Goal: Information Seeking & Learning: Learn about a topic

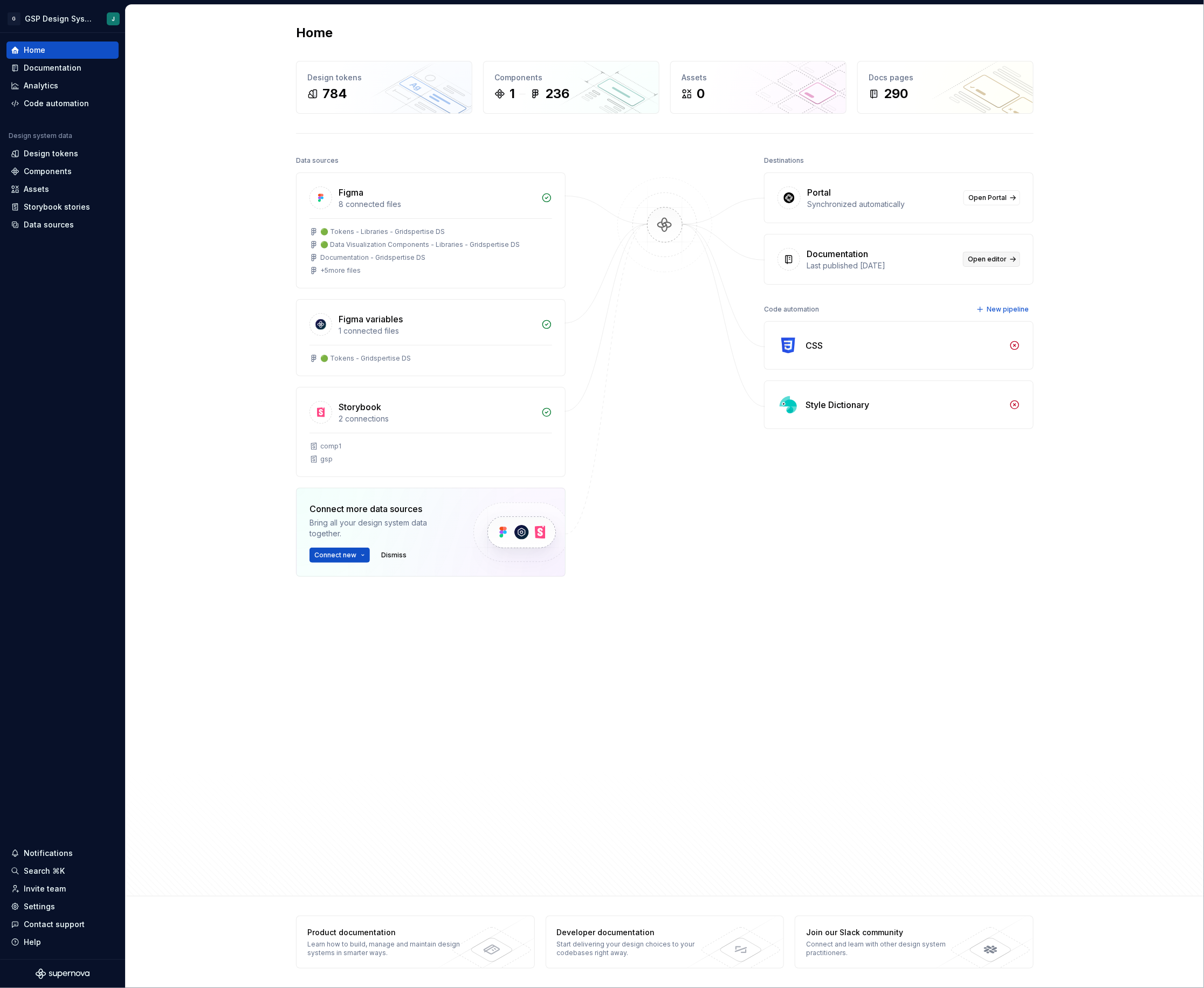
click at [995, 267] on link "Open editor" at bounding box center [991, 259] width 57 height 15
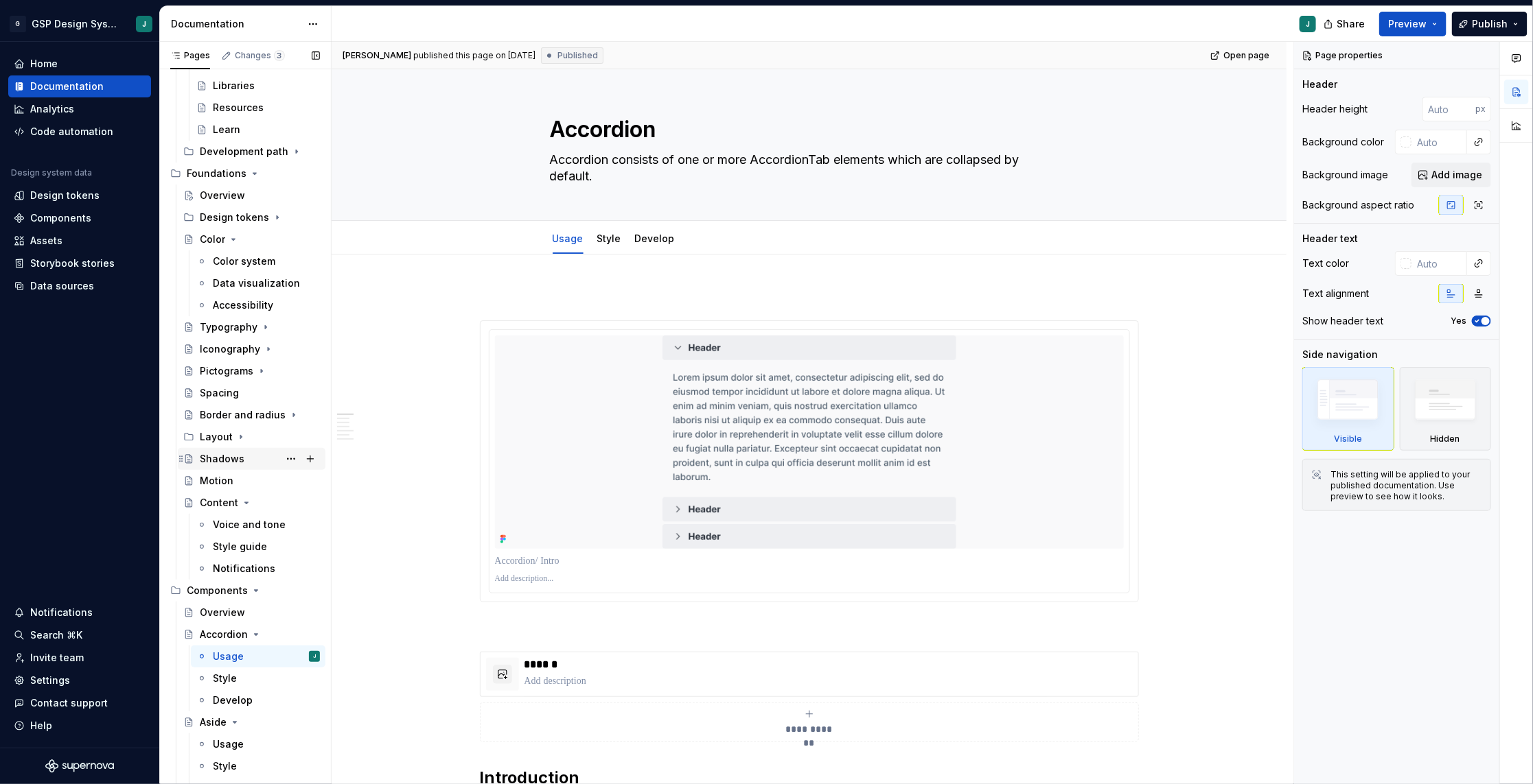
scroll to position [295, 0]
click at [59, 292] on div "Data sources" at bounding box center [79, 286] width 143 height 22
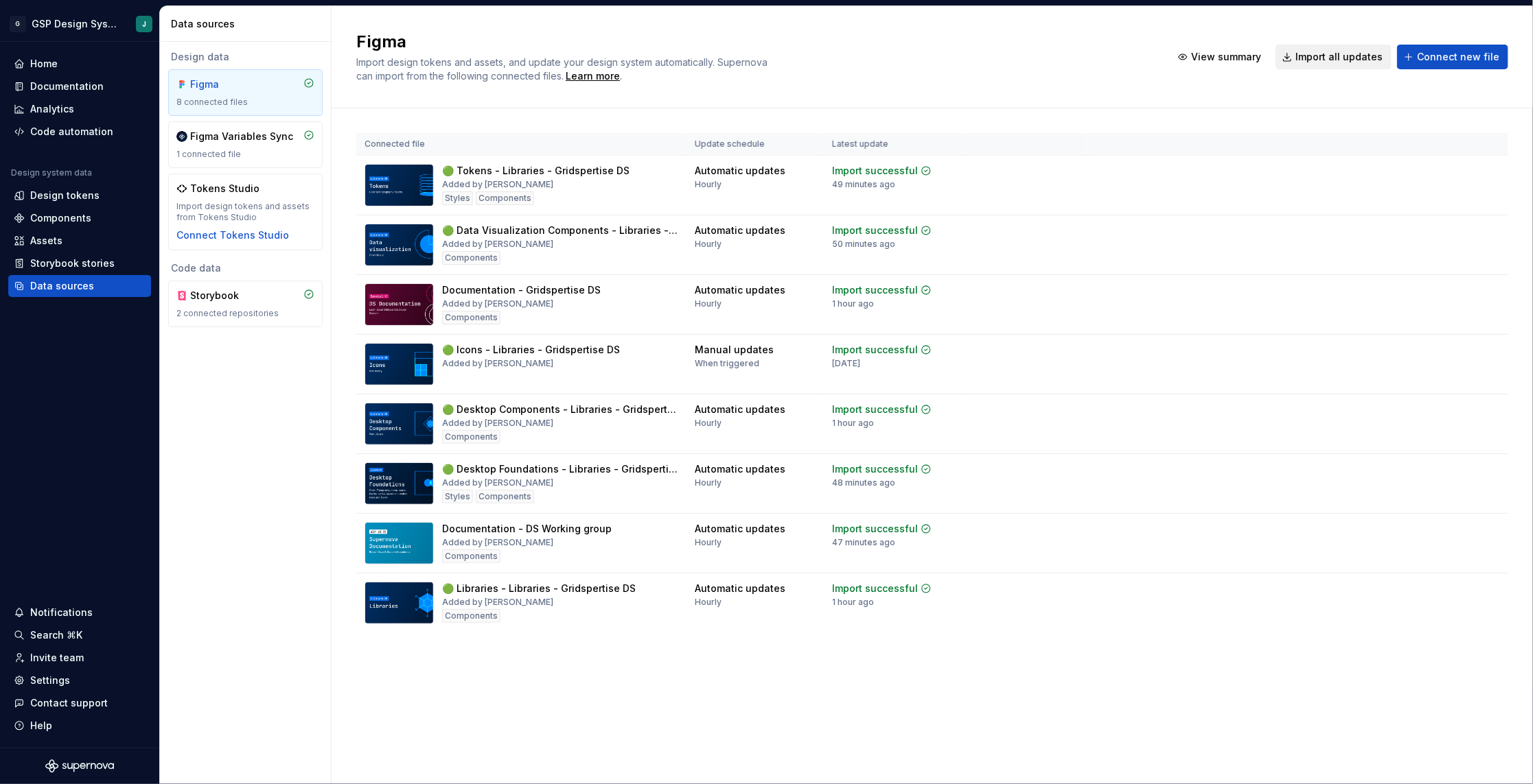
click at [1355, 63] on span "Import all updates" at bounding box center [1339, 57] width 88 height 14
click at [69, 216] on div "Components" at bounding box center [61, 218] width 61 height 14
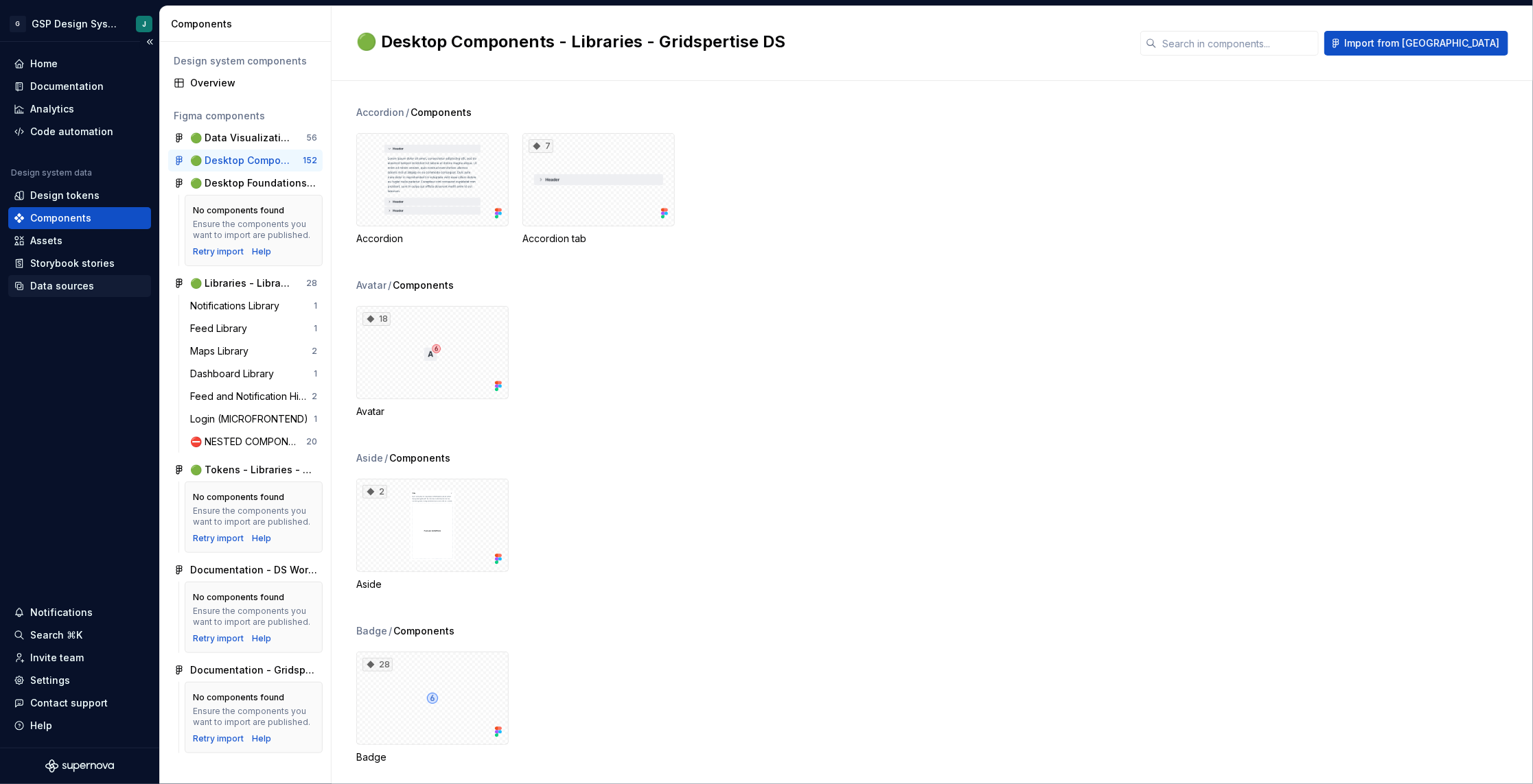
click at [63, 281] on div "Data sources" at bounding box center [62, 286] width 64 height 14
click at [50, 281] on div "Data sources" at bounding box center [62, 286] width 64 height 14
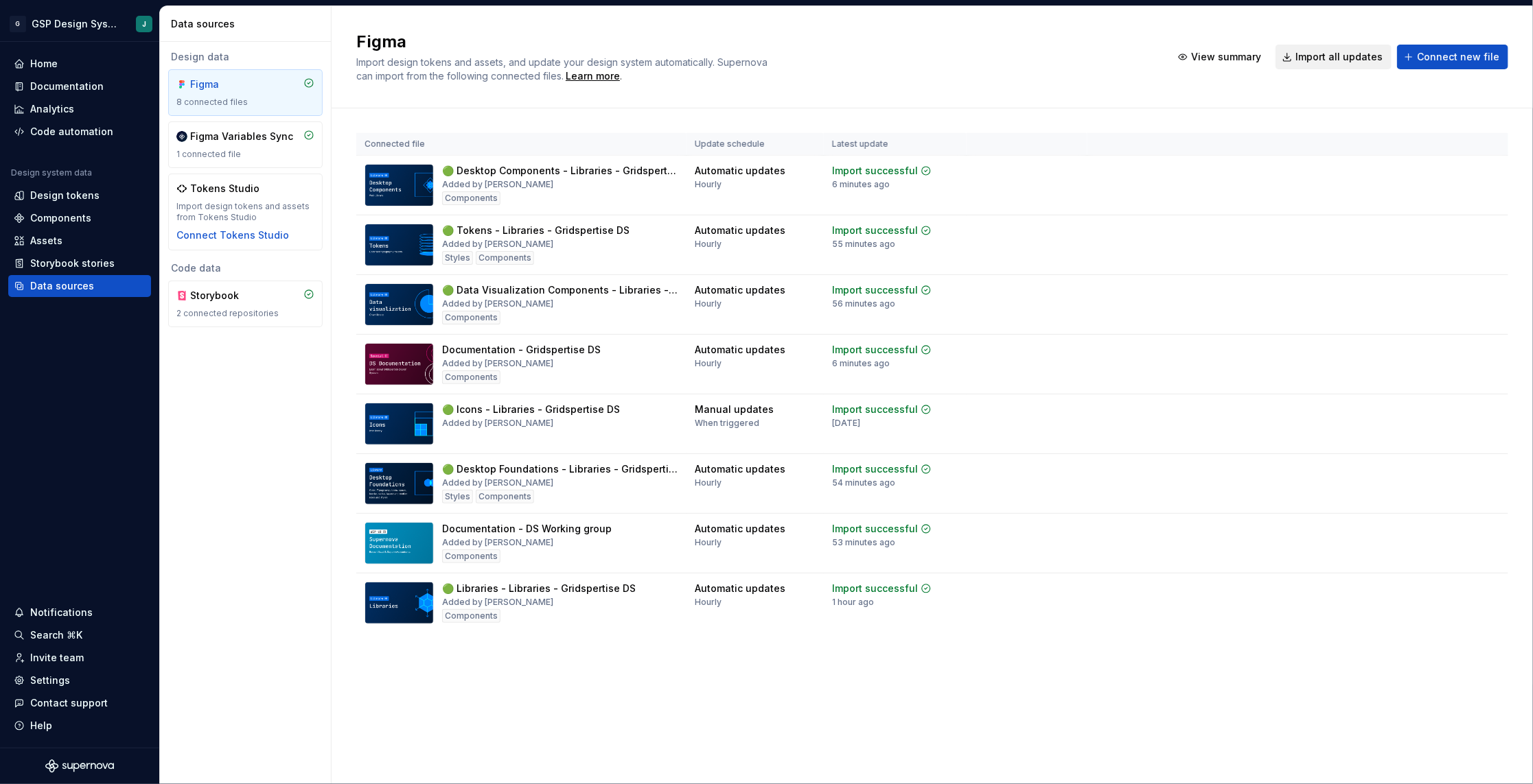
click at [1372, 59] on span "Import all updates" at bounding box center [1339, 57] width 88 height 14
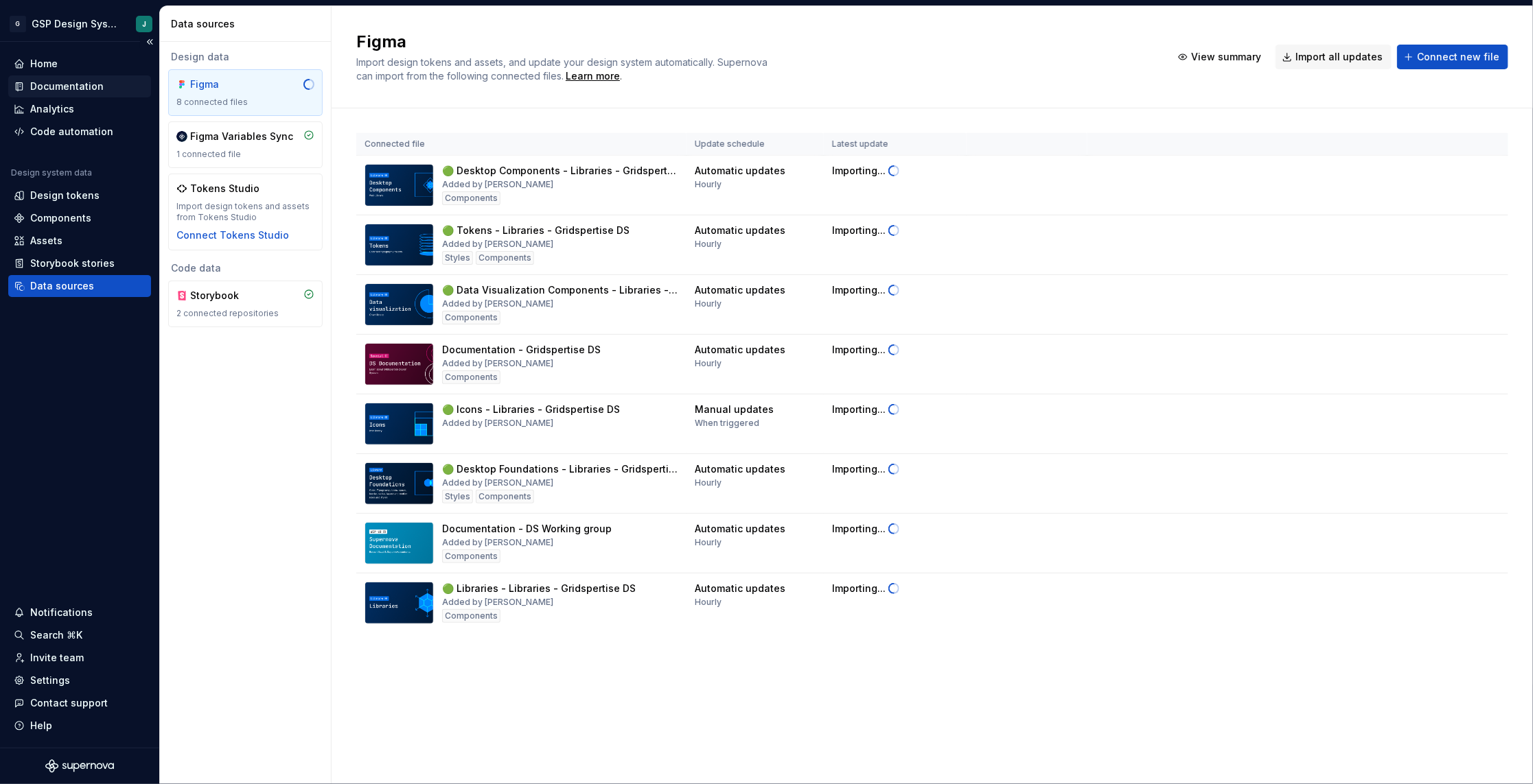
click at [73, 81] on div "Documentation" at bounding box center [67, 86] width 73 height 14
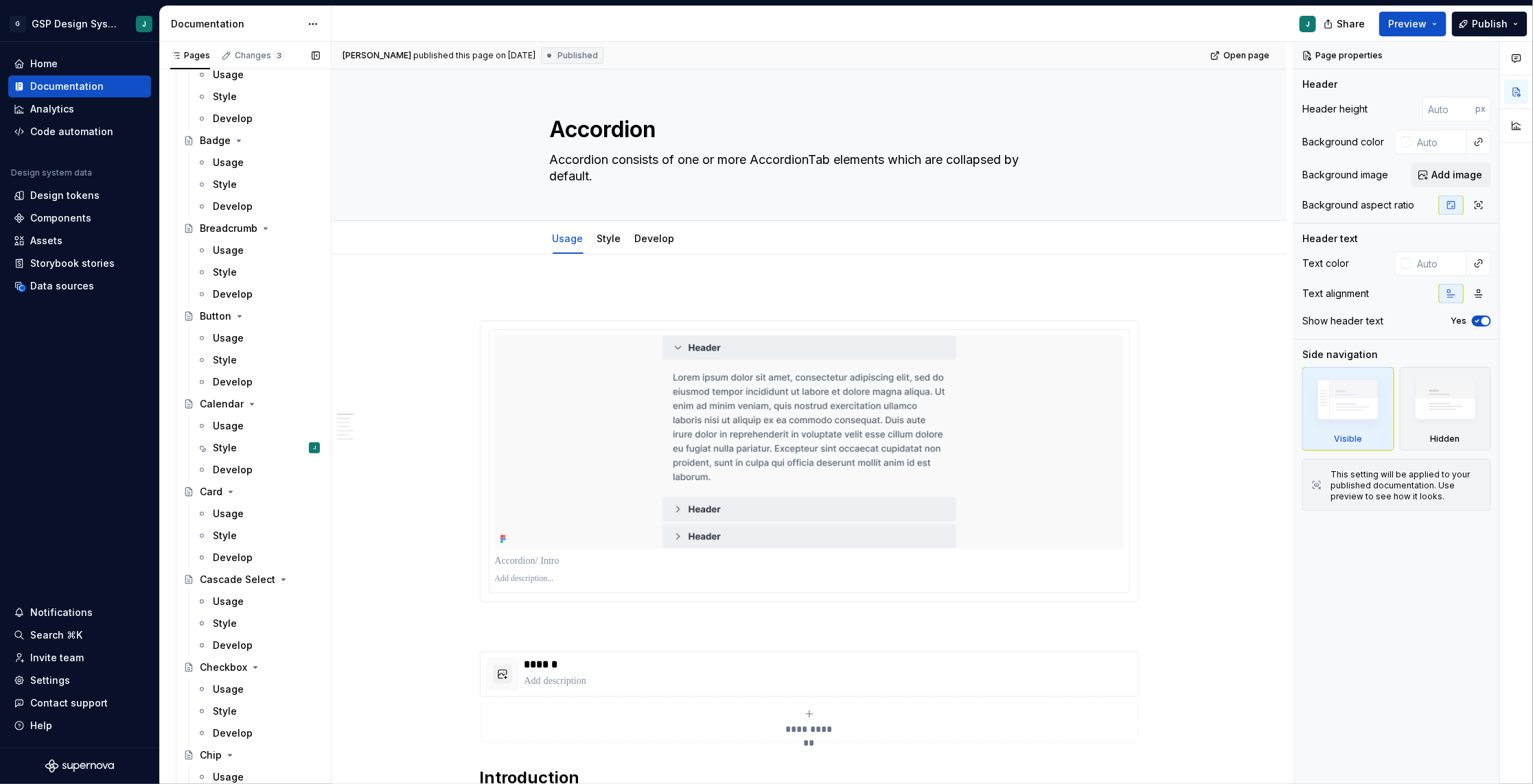
scroll to position [1058, 0]
click at [244, 428] on div "Style J" at bounding box center [267, 435] width 107 height 19
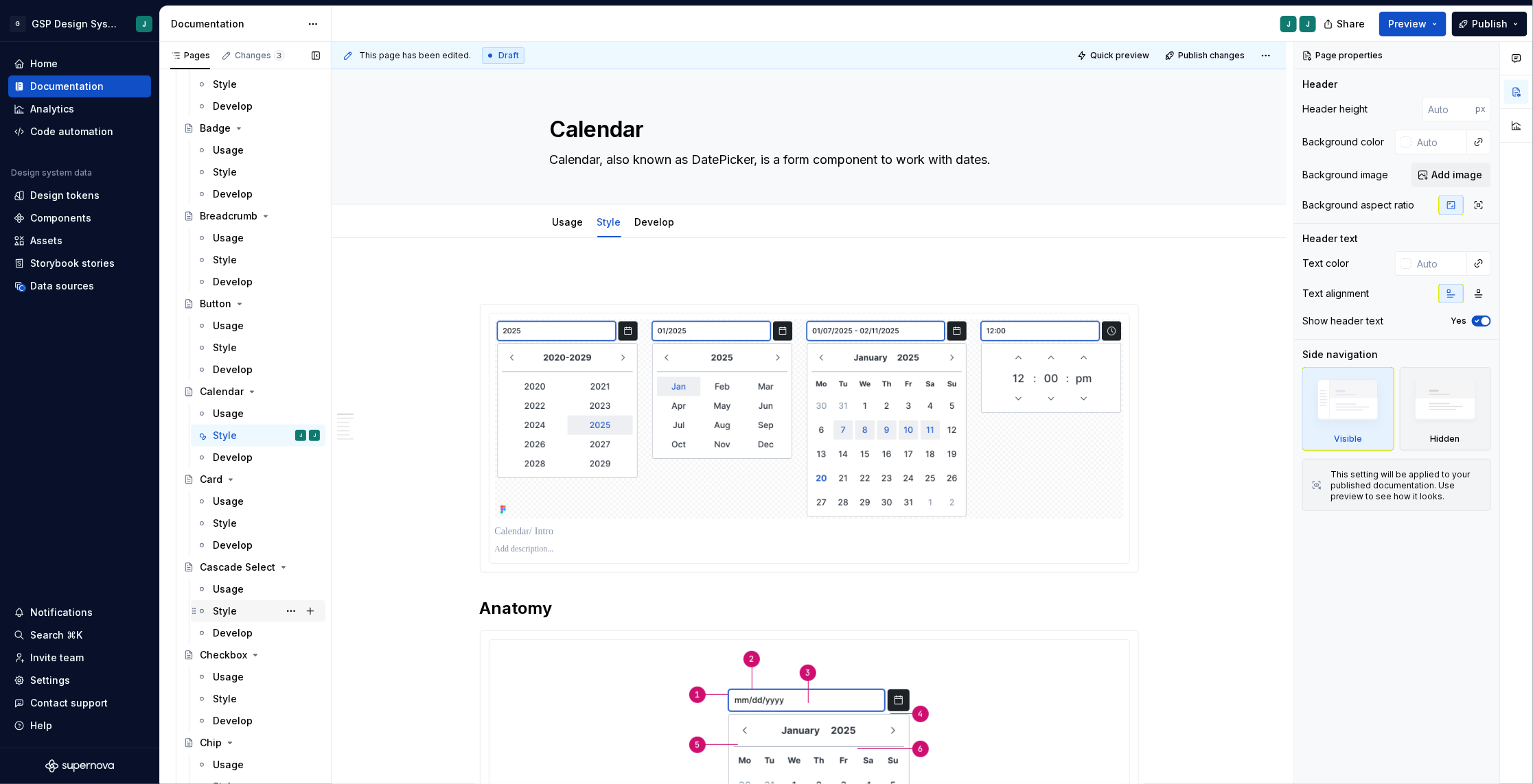
click at [251, 609] on div "Style" at bounding box center [267, 611] width 107 height 19
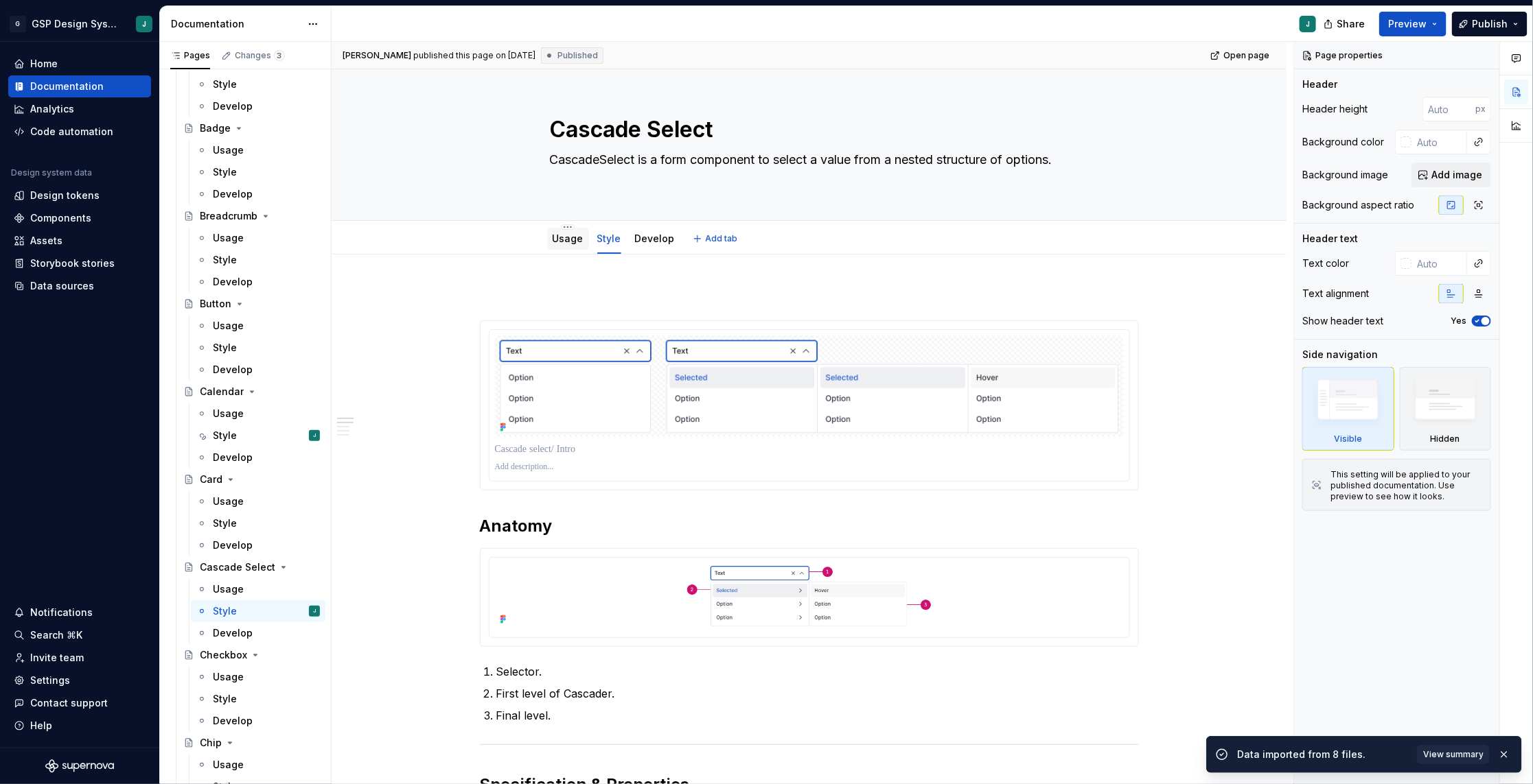
click at [565, 234] on link "Usage" at bounding box center [567, 239] width 31 height 12
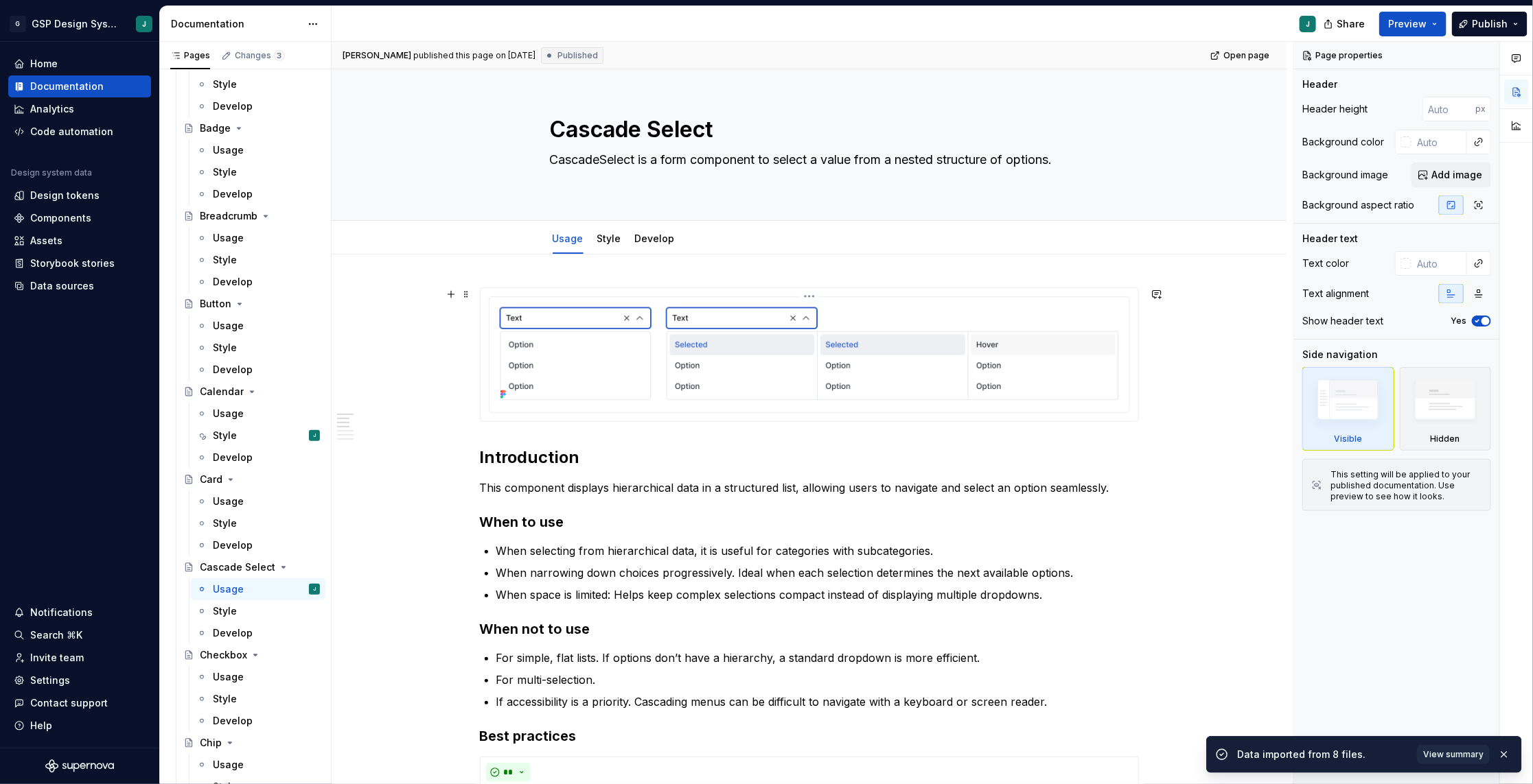
click at [727, 332] on img at bounding box center [810, 353] width 629 height 102
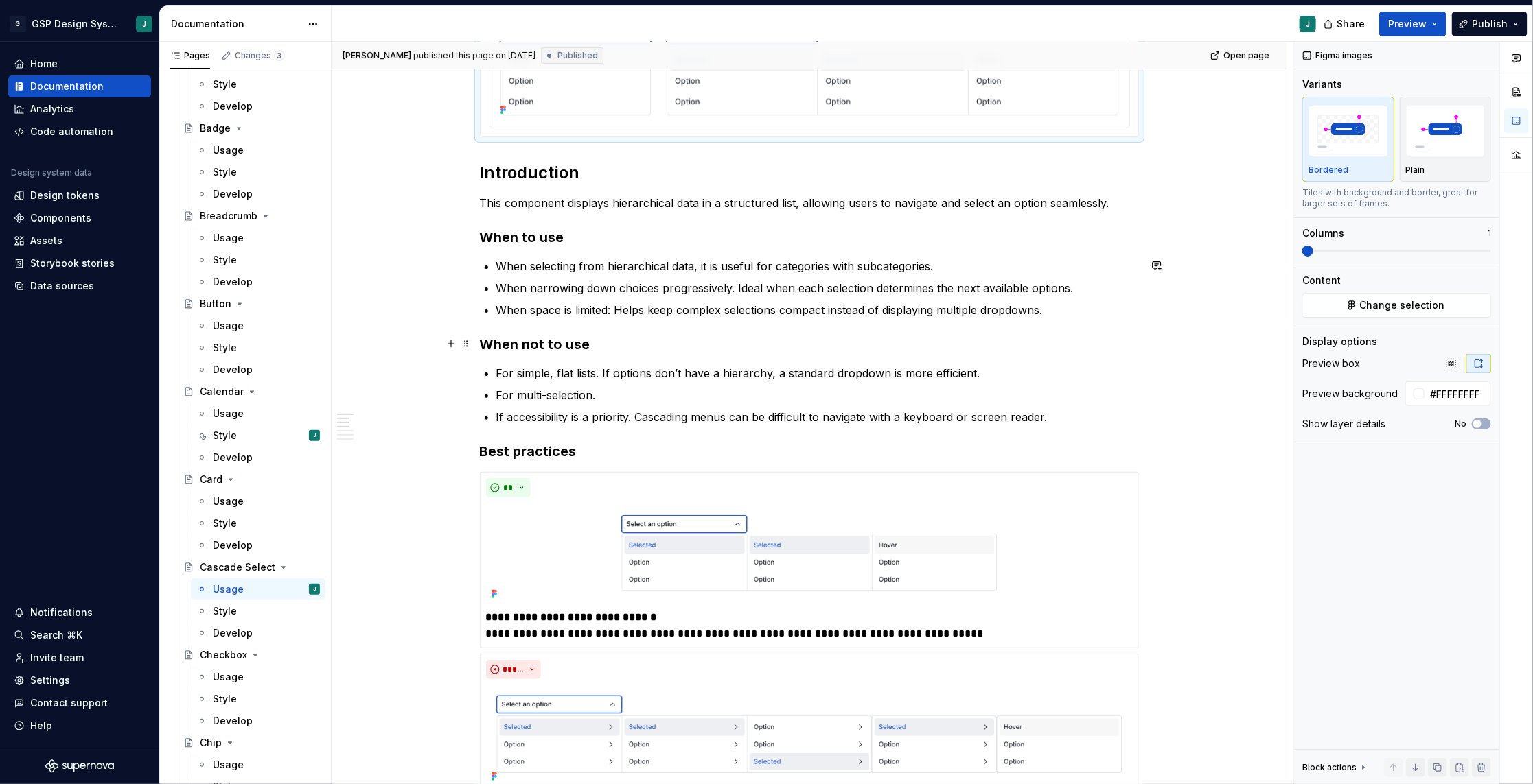
scroll to position [304, 0]
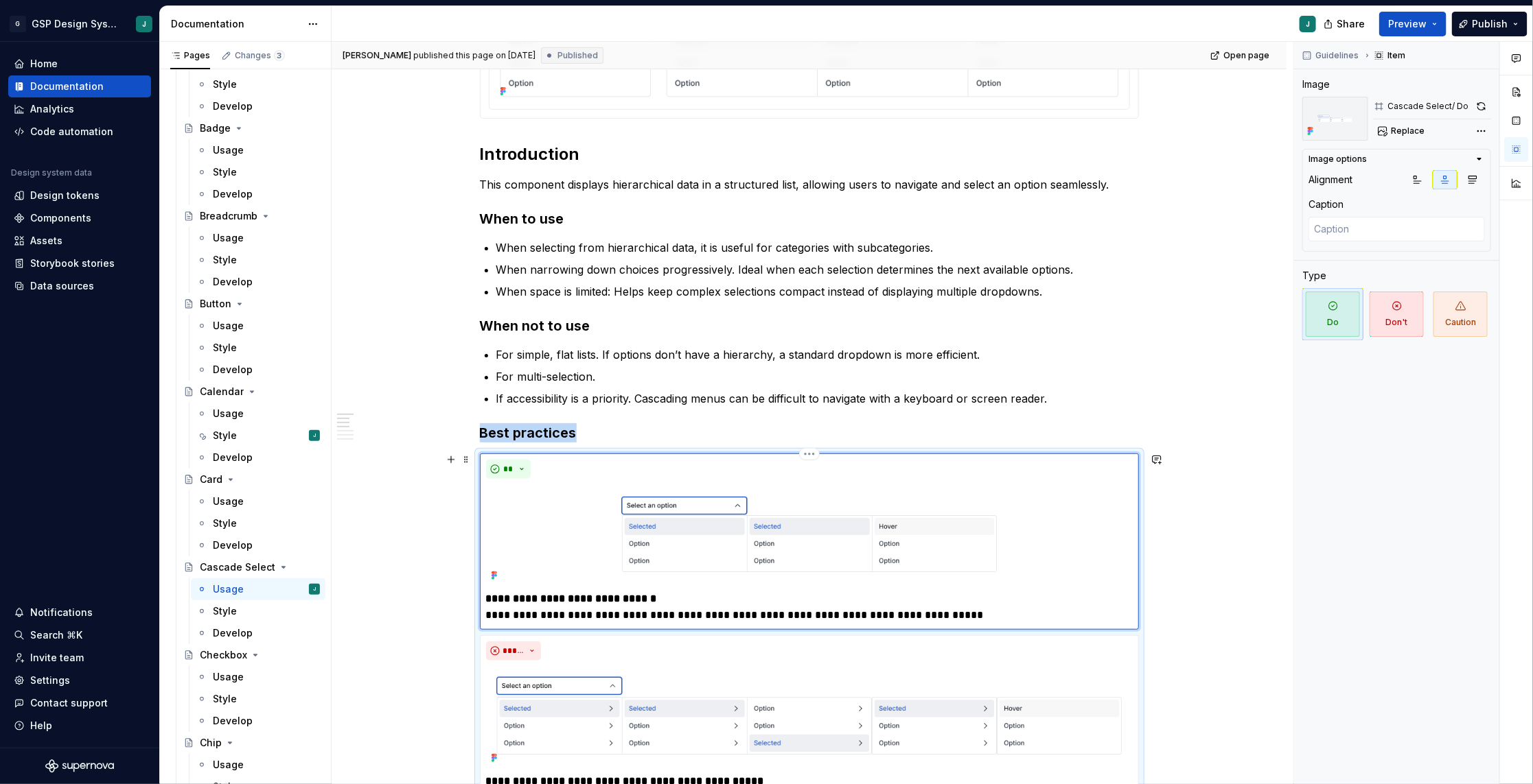
click at [726, 508] on img at bounding box center [810, 535] width 647 height 102
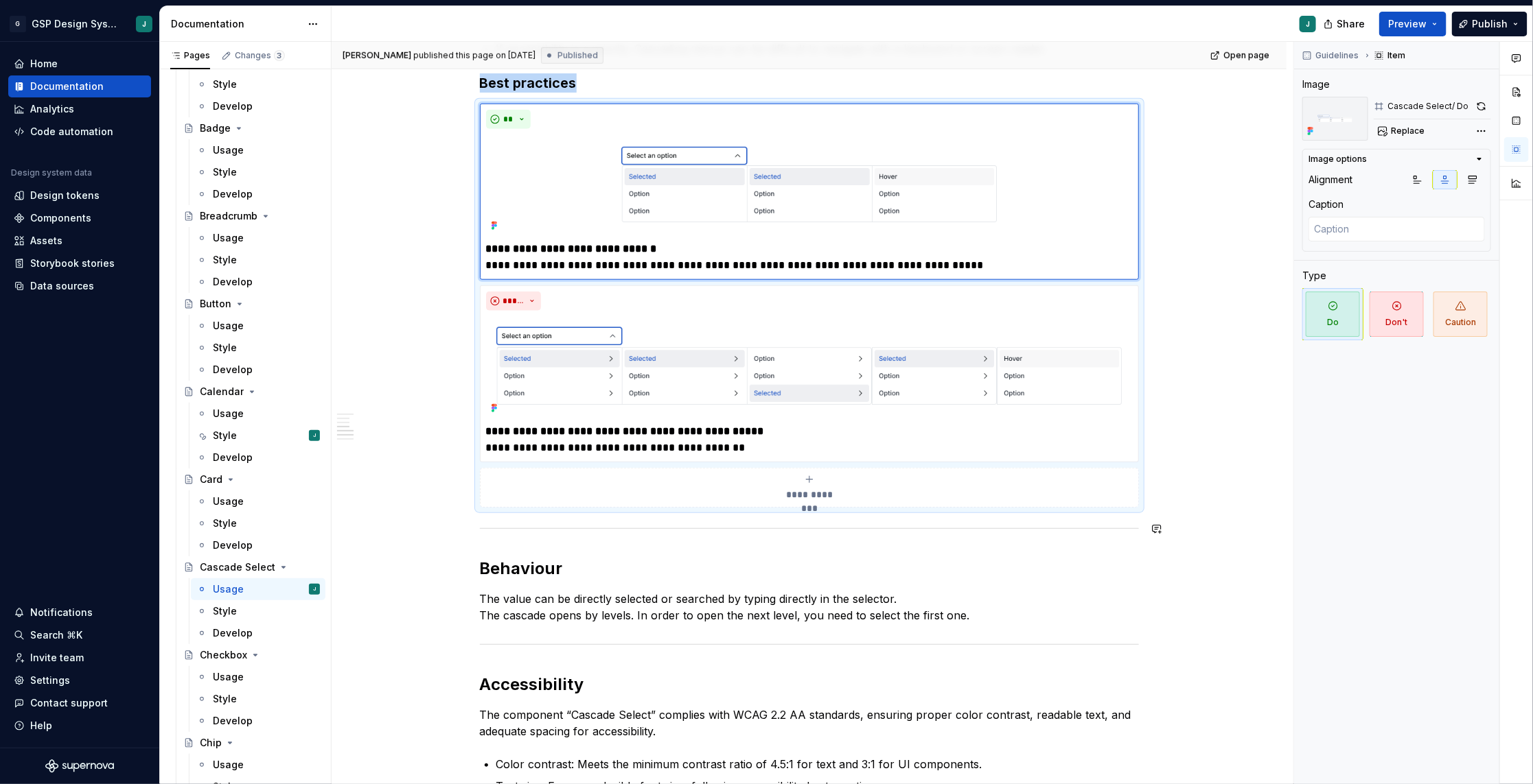
scroll to position [707, 0]
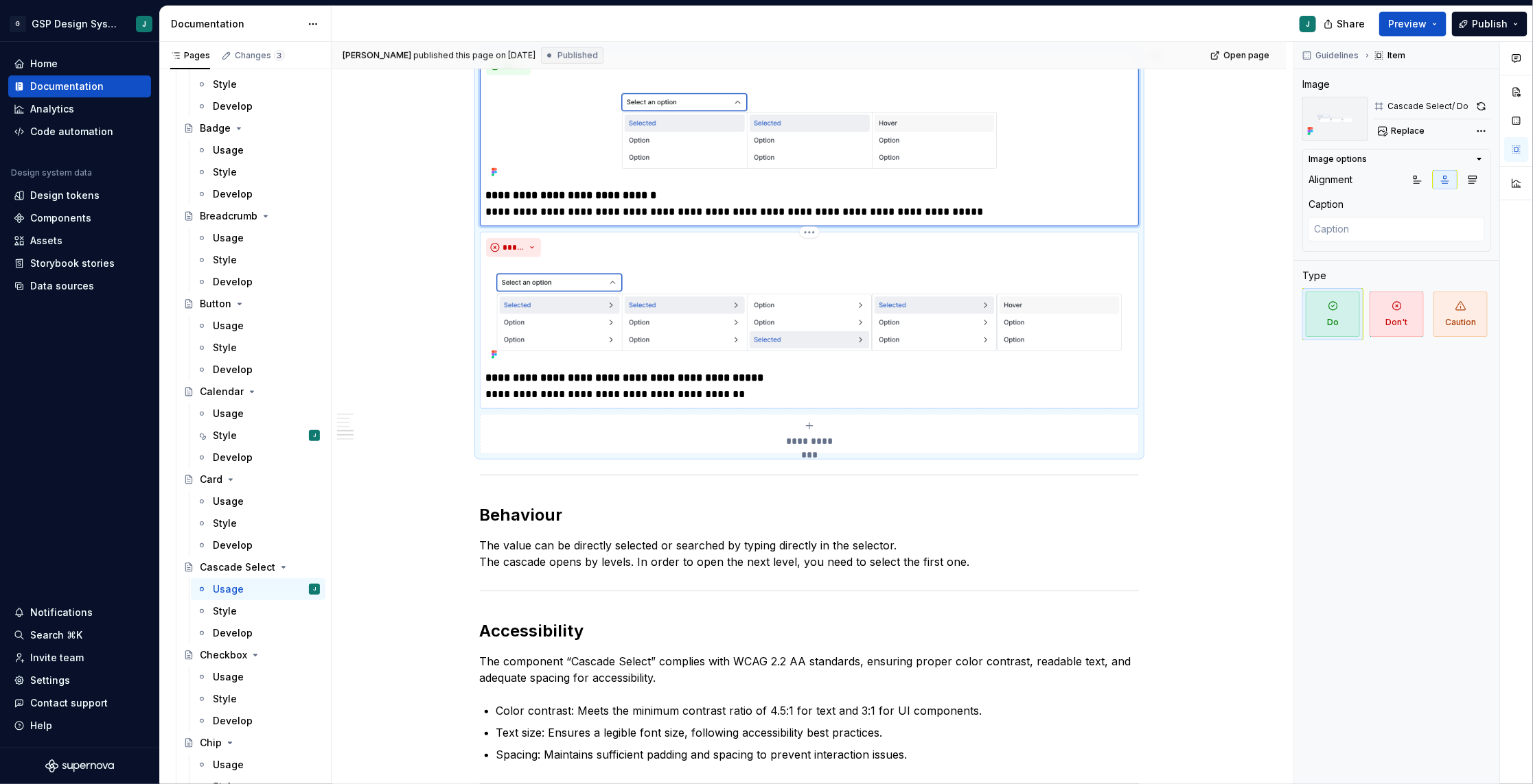
click at [716, 316] on img at bounding box center [810, 313] width 647 height 102
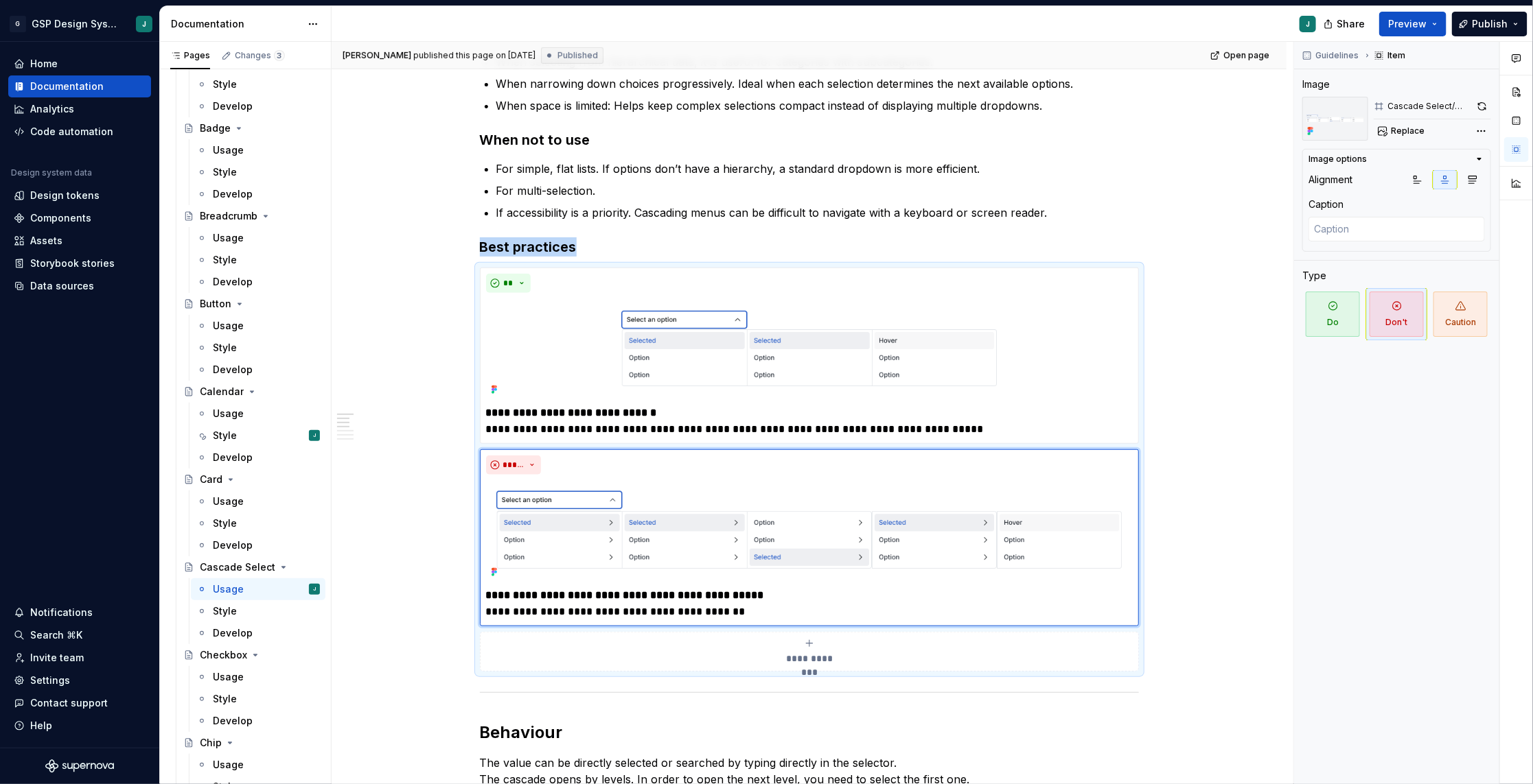
scroll to position [0, 0]
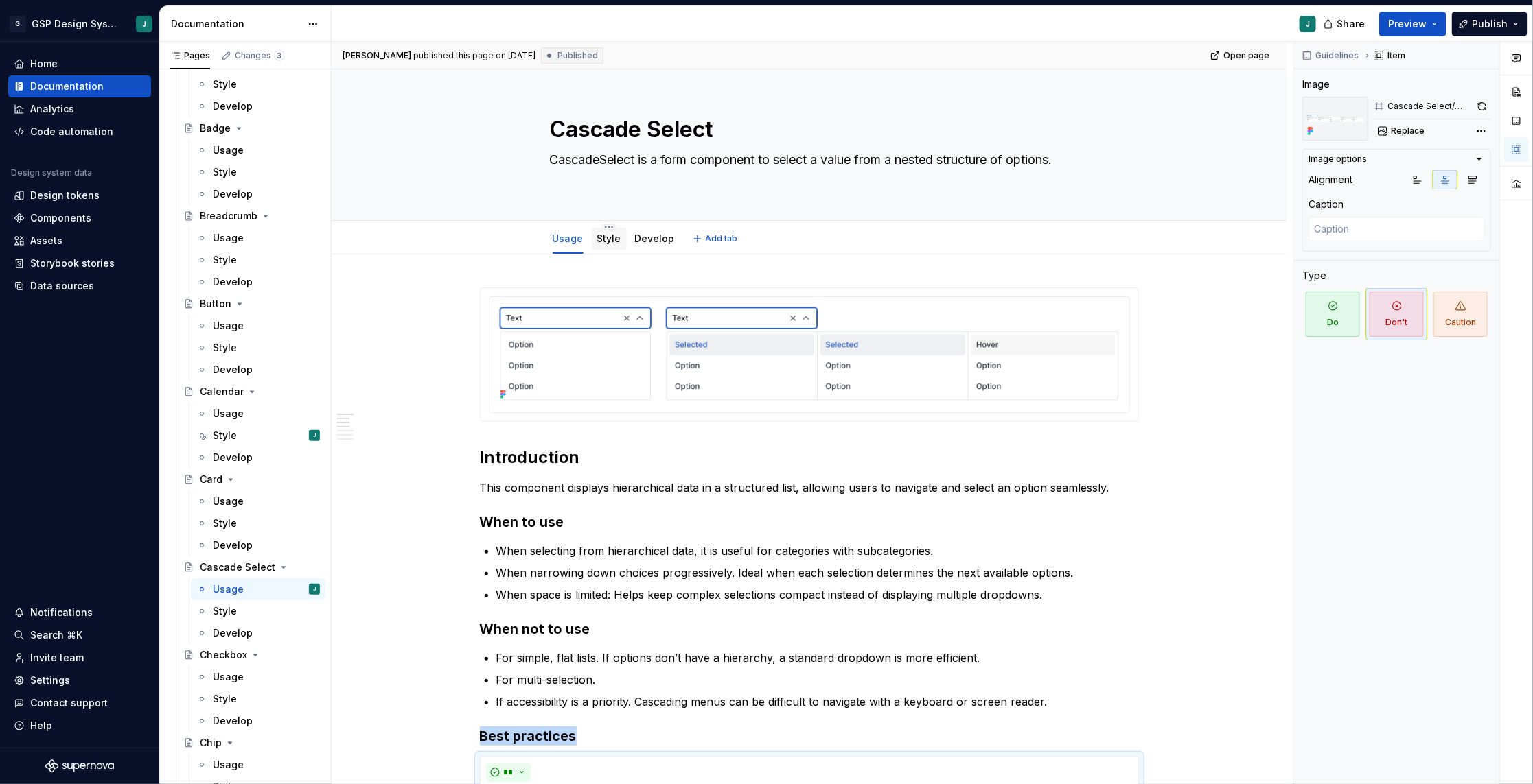
click at [616, 239] on link "Style" at bounding box center [608, 239] width 24 height 12
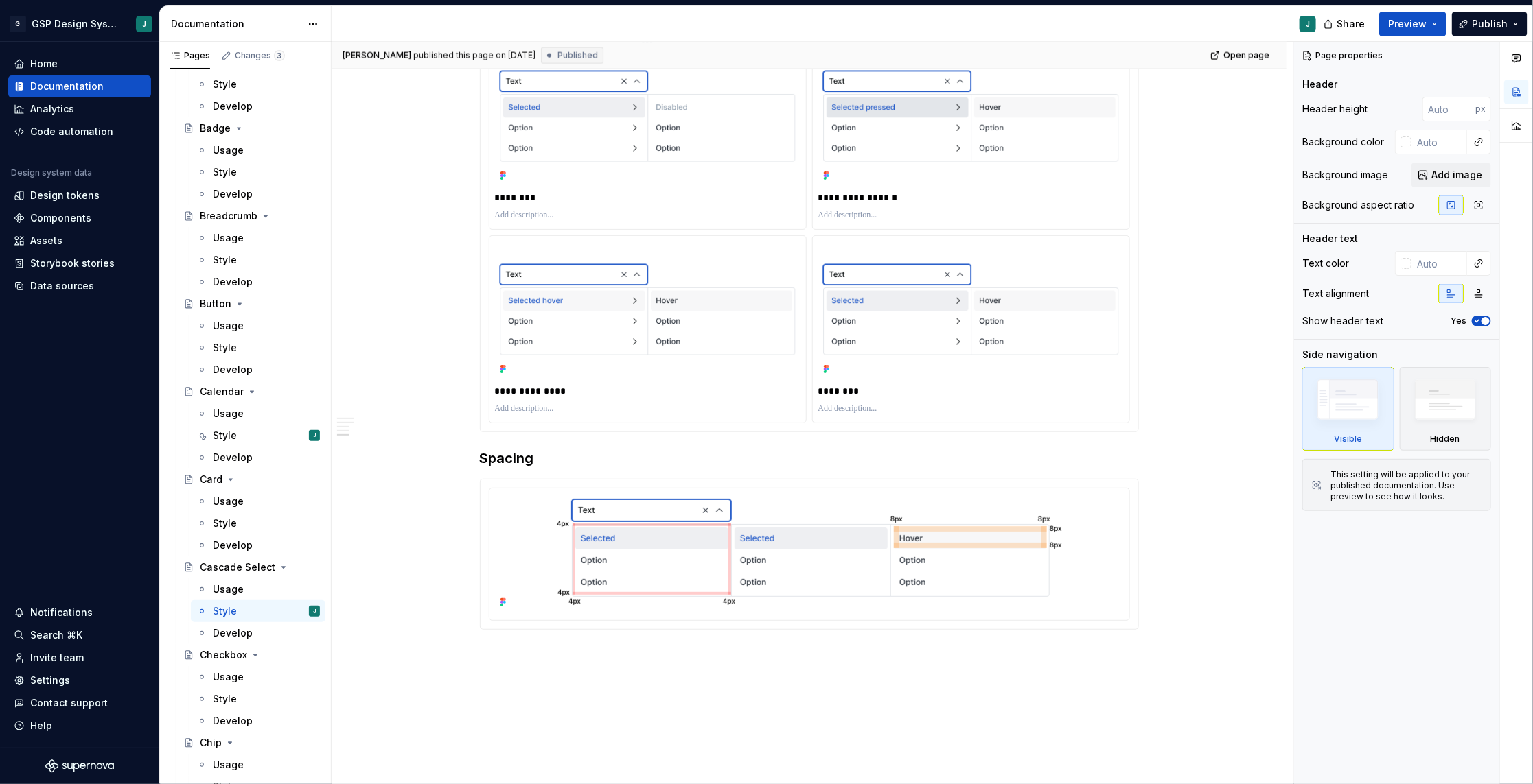
scroll to position [1304, 0]
click at [232, 706] on div "Style" at bounding box center [267, 699] width 107 height 19
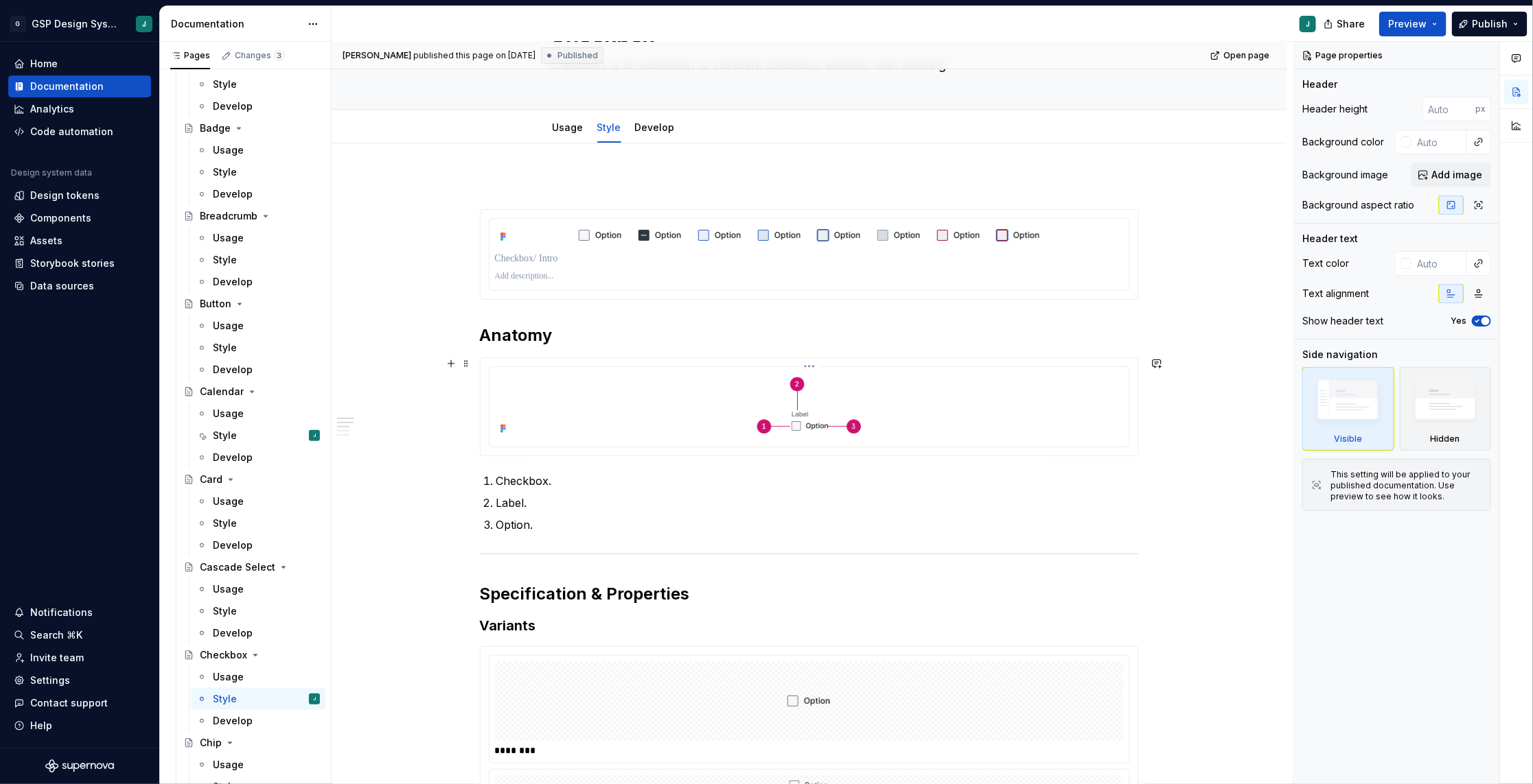
scroll to position [106, 0]
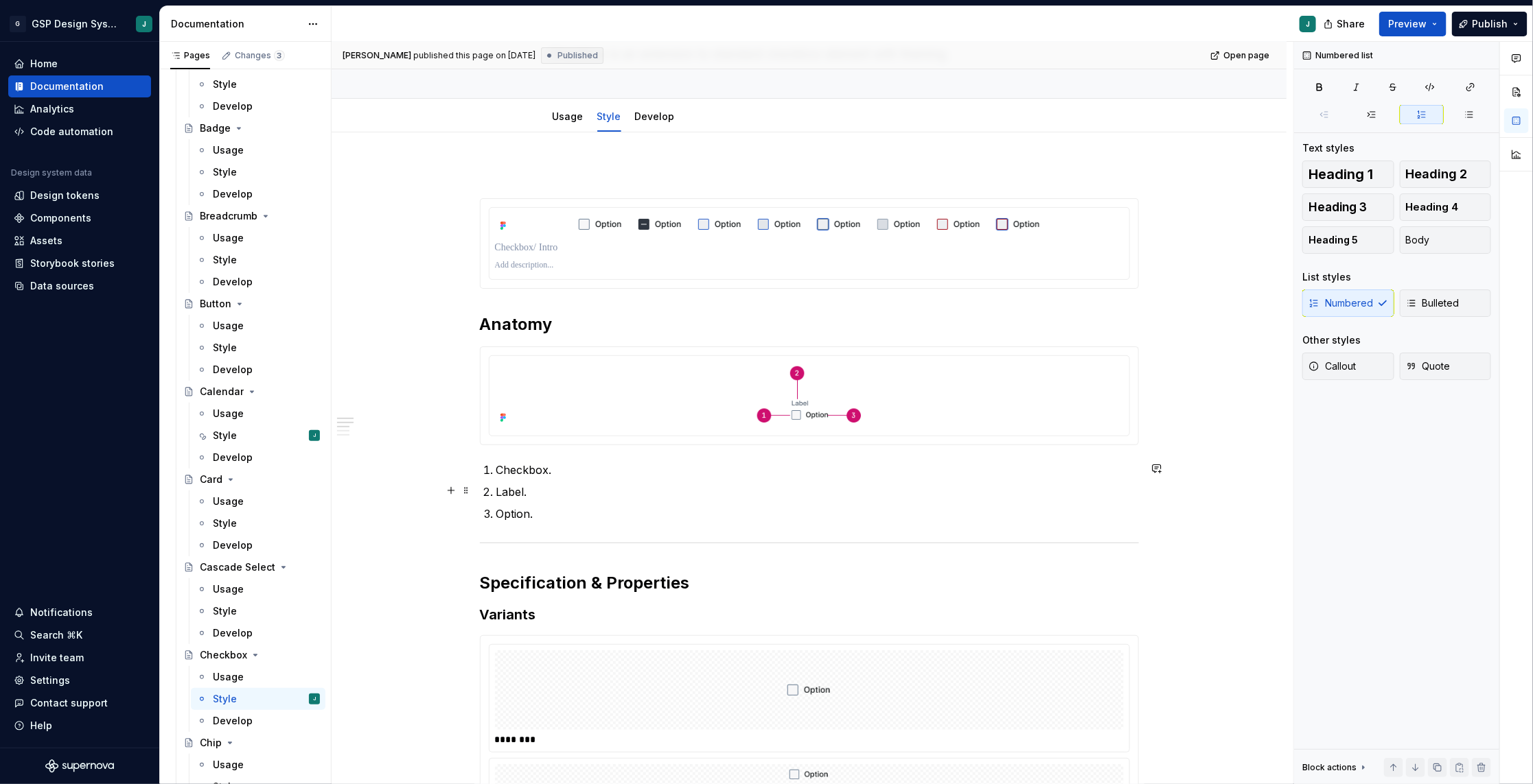
click at [508, 495] on p "Label." at bounding box center [817, 492] width 642 height 17
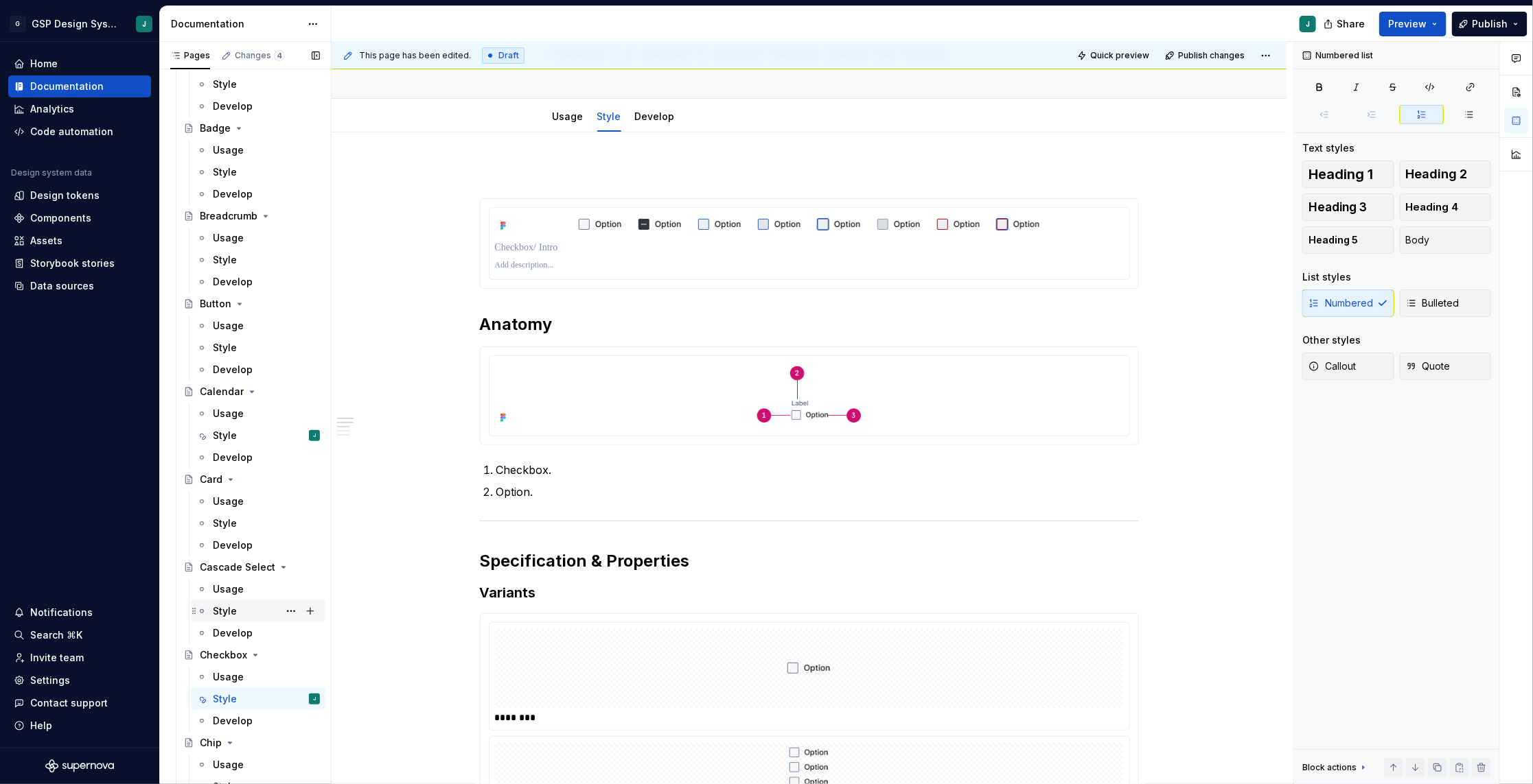
click at [231, 612] on div "Style" at bounding box center [225, 612] width 24 height 14
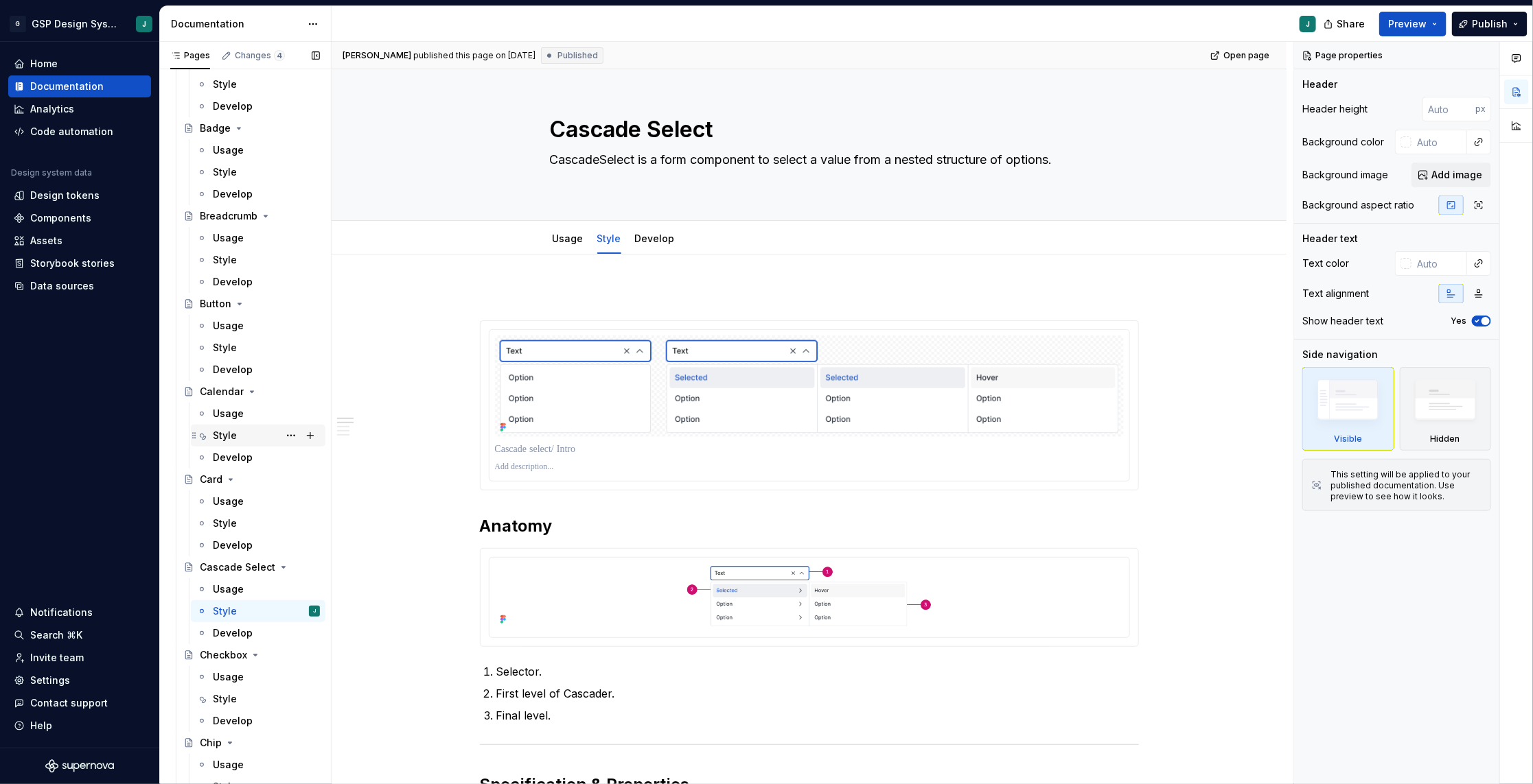
click at [250, 427] on div "Style J" at bounding box center [267, 435] width 107 height 19
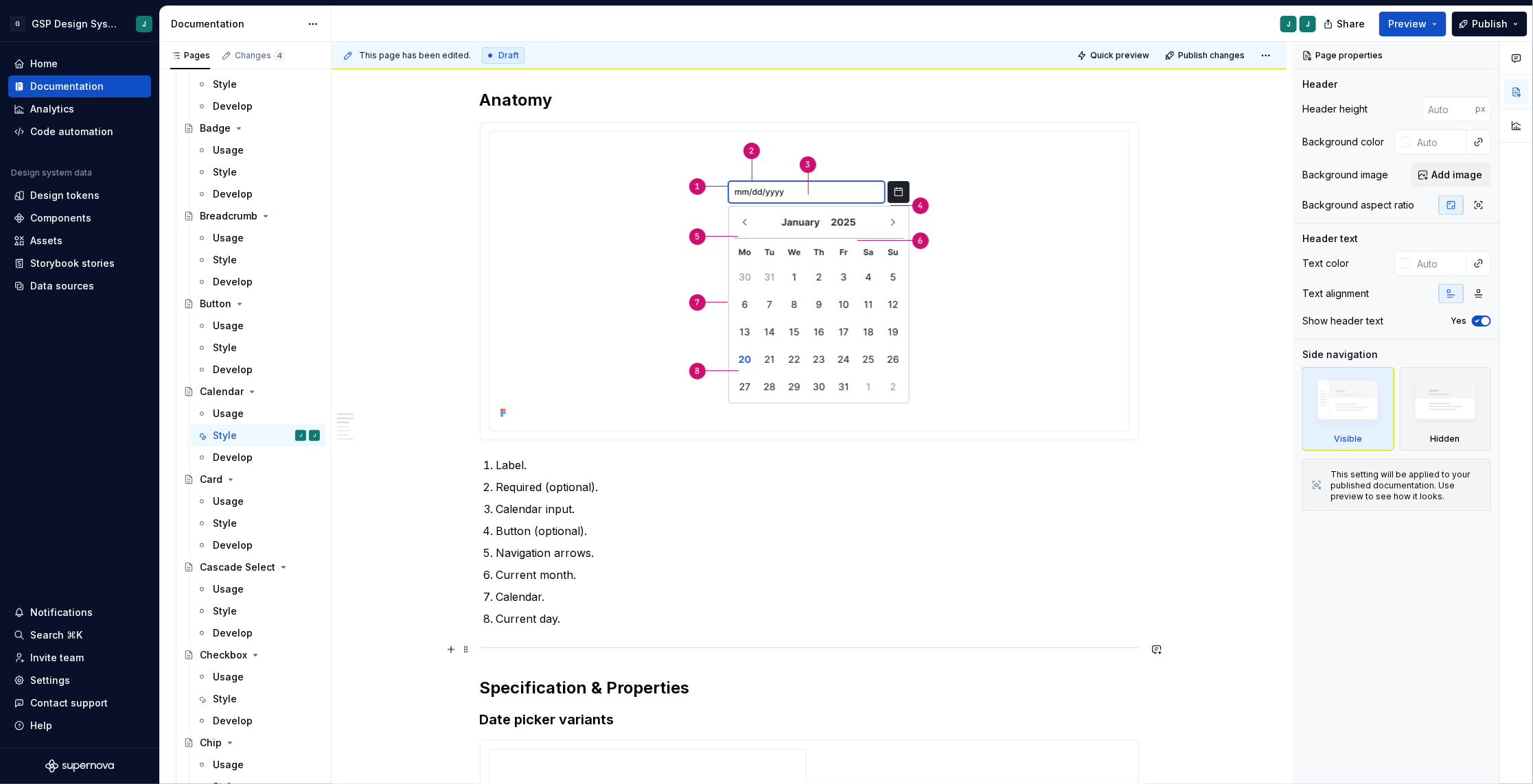
scroll to position [517, 0]
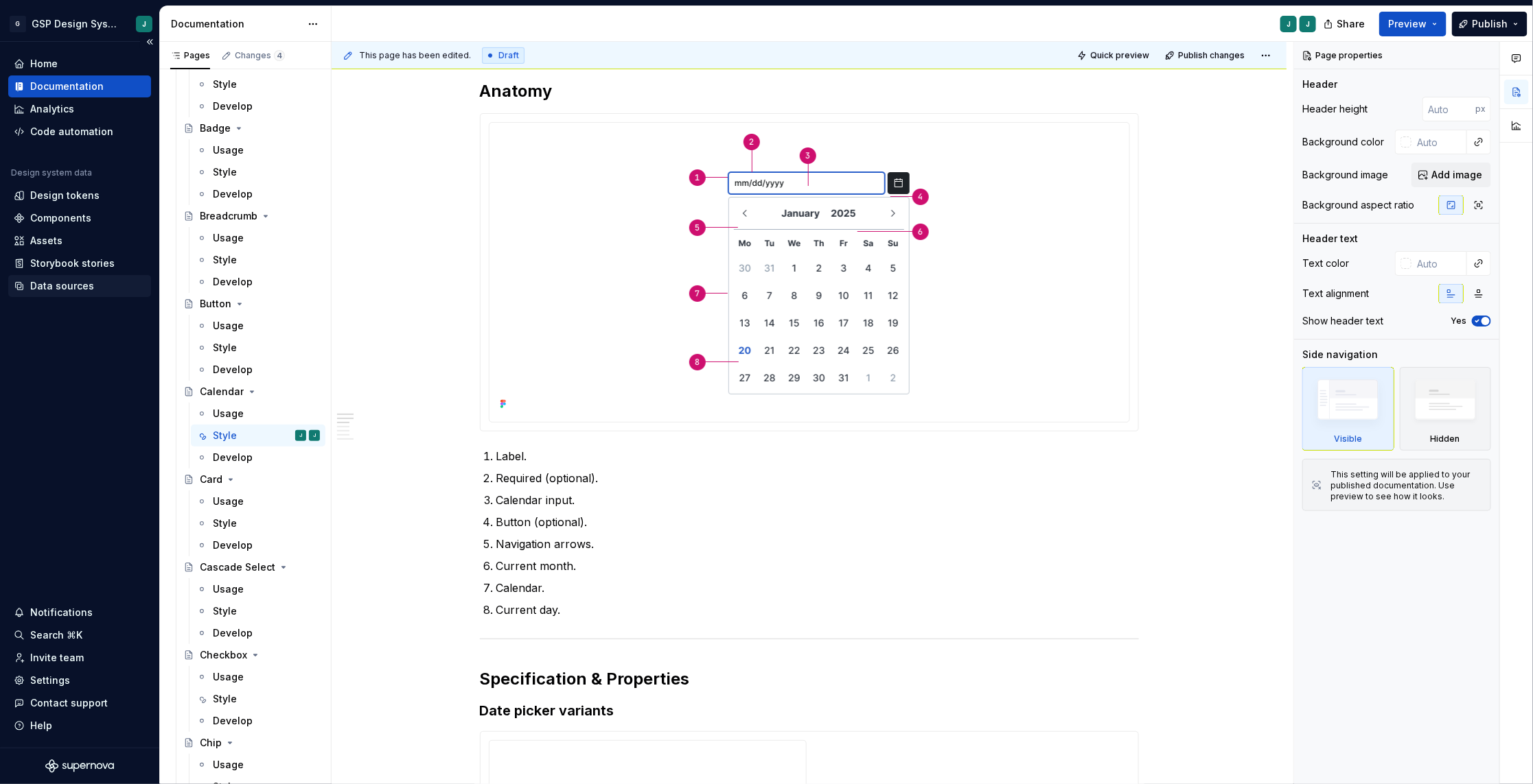
click at [51, 290] on div "Data sources" at bounding box center [62, 286] width 64 height 14
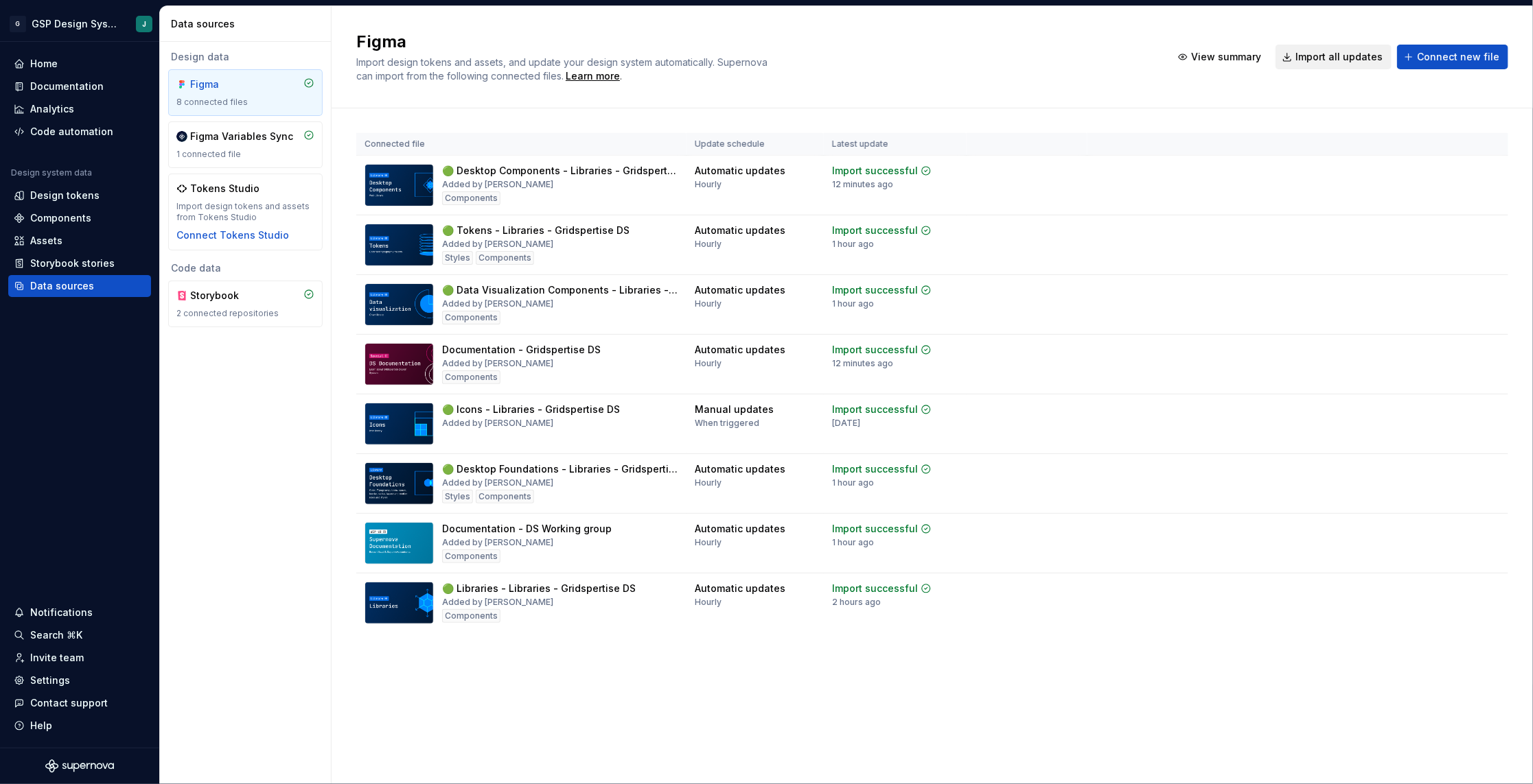
click at [1348, 48] on button "Import all updates" at bounding box center [1333, 57] width 116 height 25
click at [67, 218] on div "Components" at bounding box center [61, 218] width 61 height 14
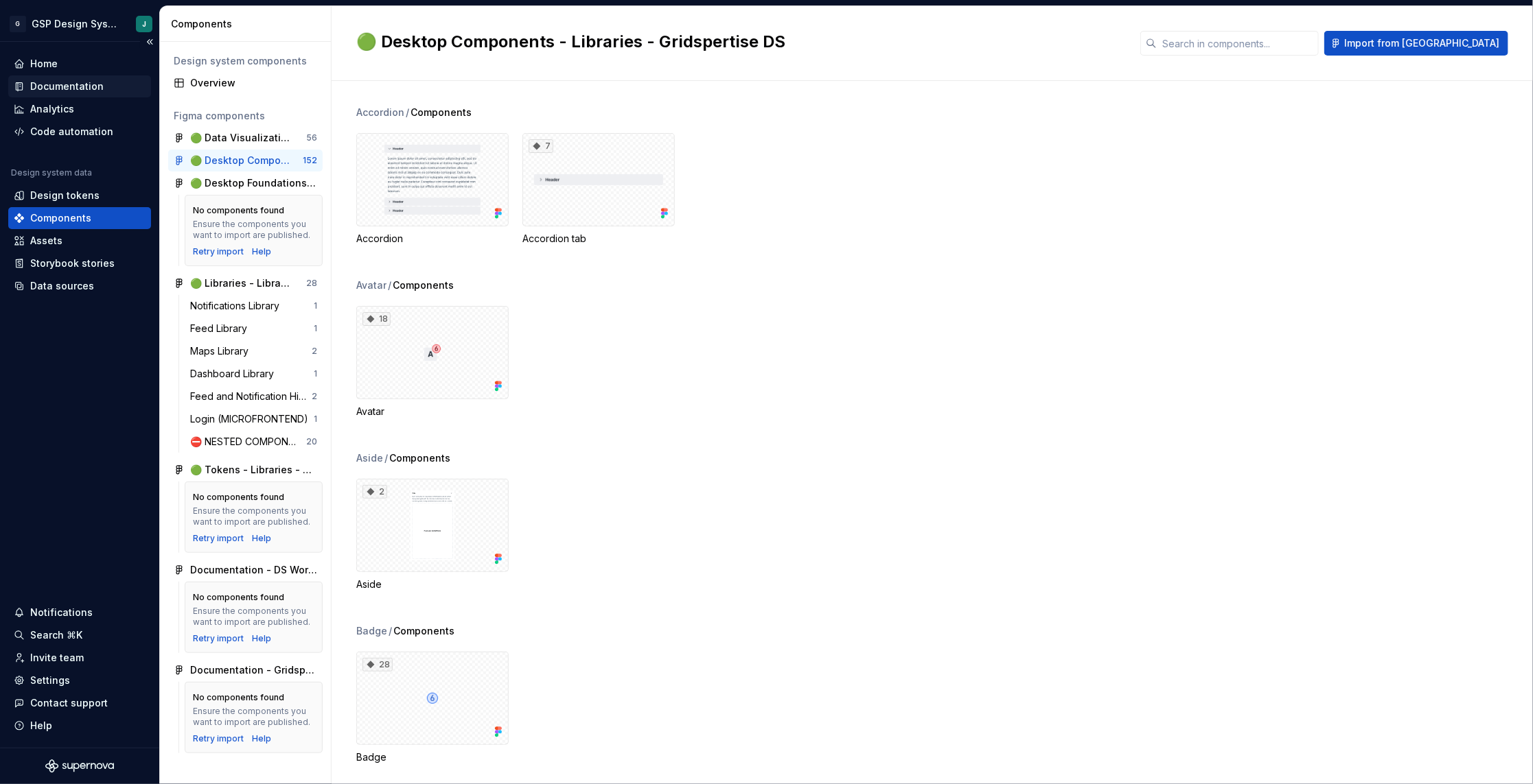
click at [59, 87] on div "Documentation" at bounding box center [67, 86] width 73 height 14
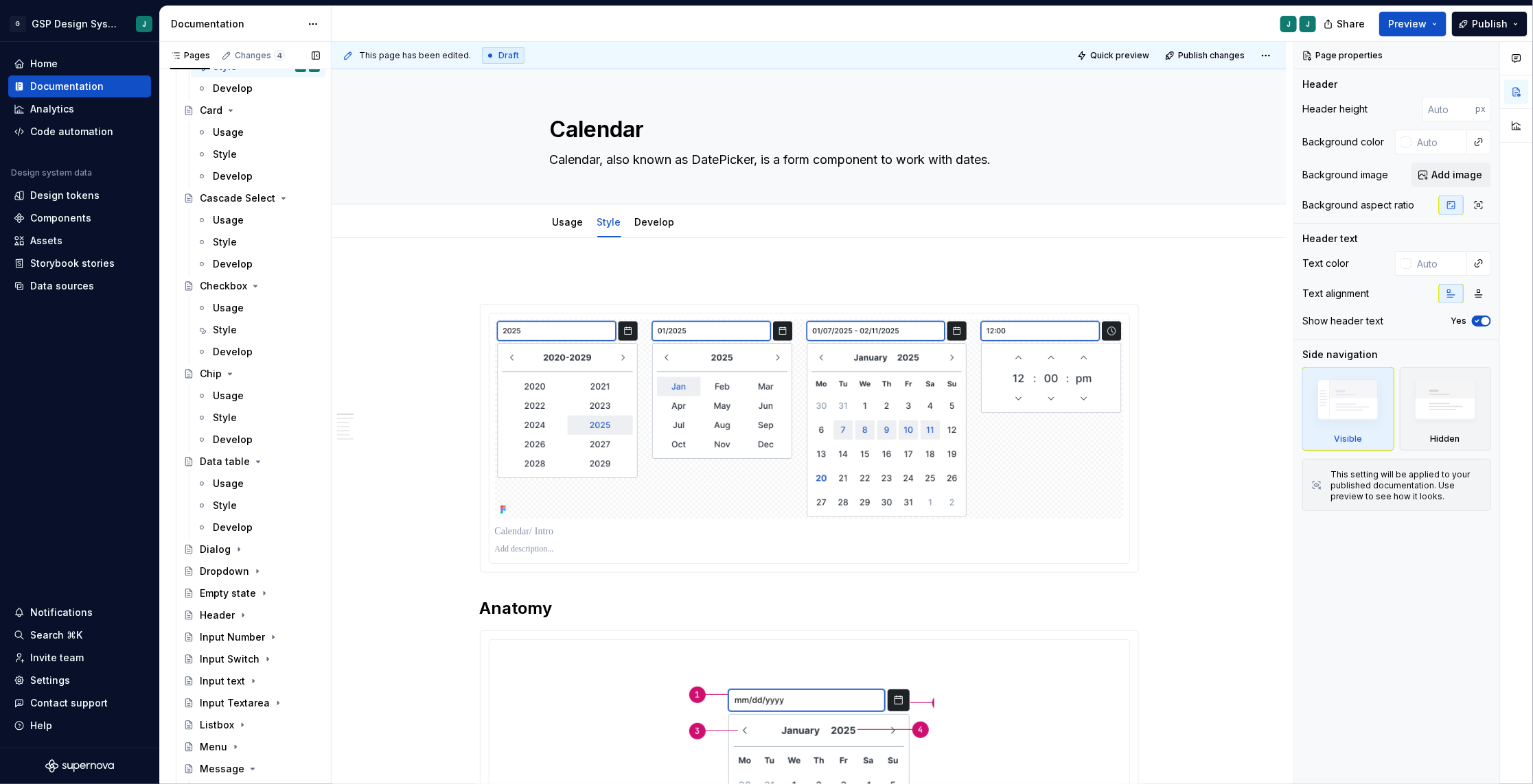
scroll to position [1466, 0]
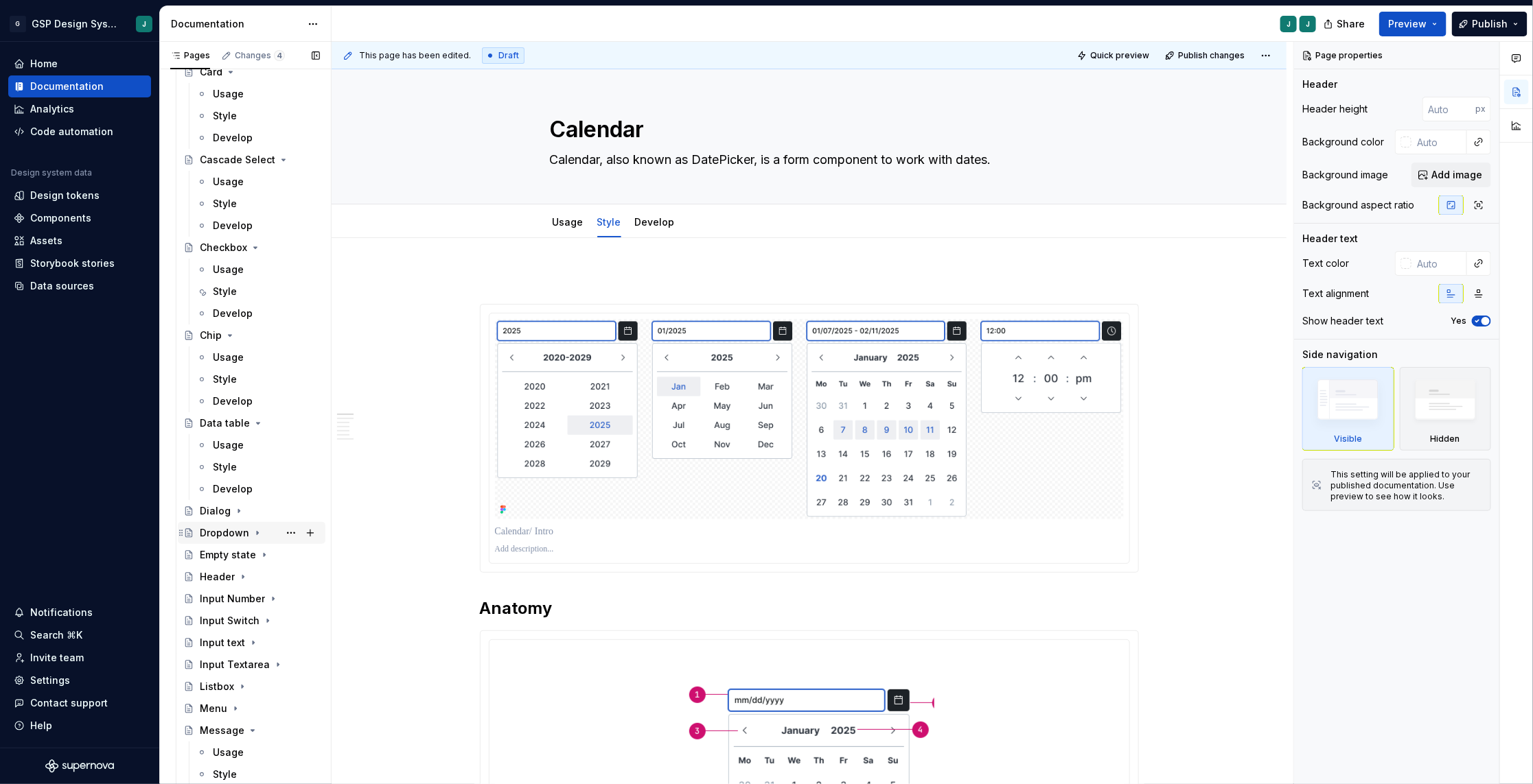
click at [236, 524] on div "Dropdown" at bounding box center [260, 532] width 121 height 19
click at [234, 559] on div "Usage" at bounding box center [228, 555] width 31 height 14
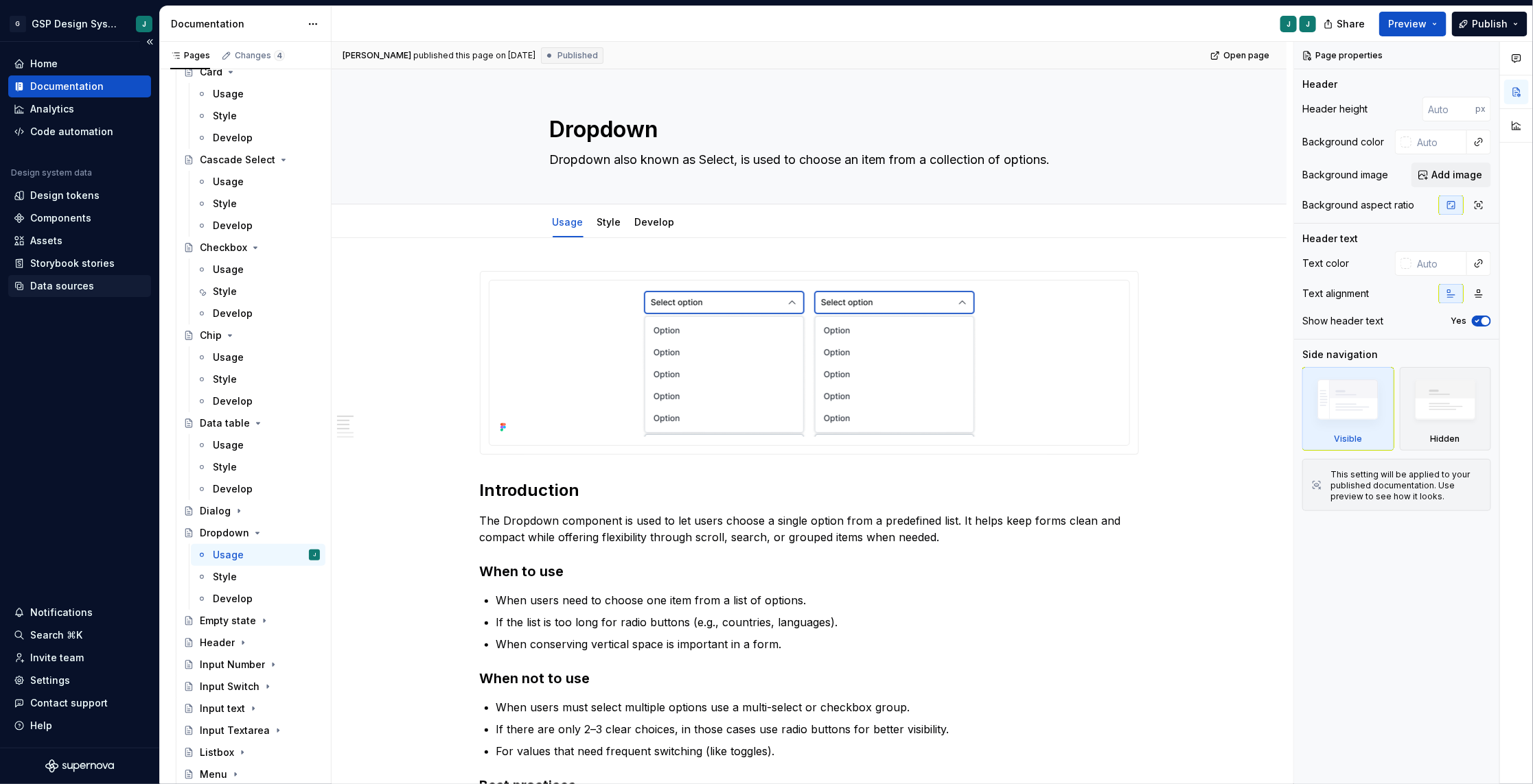
click at [59, 283] on div "Data sources" at bounding box center [62, 286] width 64 height 14
type textarea "*"
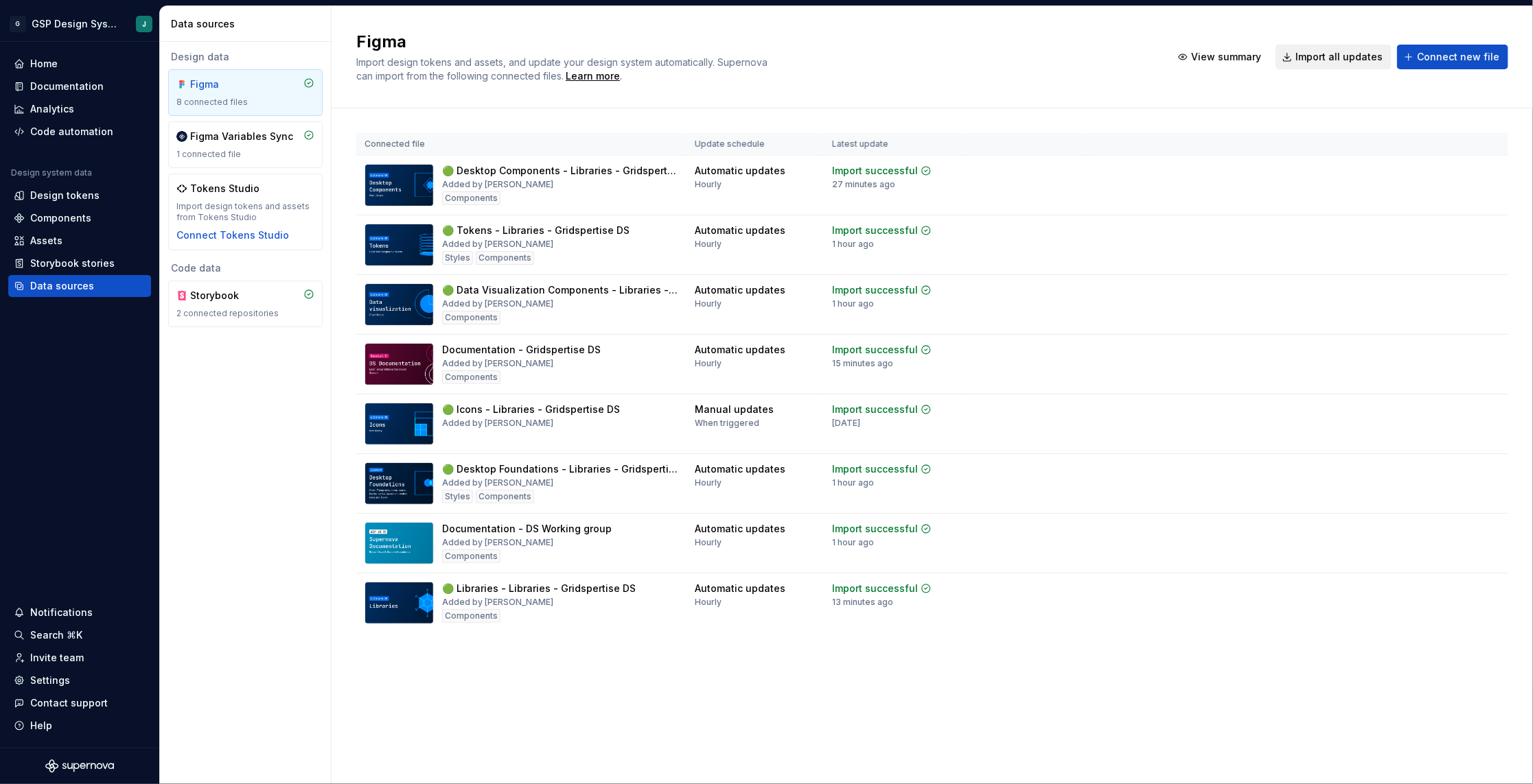
click at [1337, 51] on span "Import all updates" at bounding box center [1339, 57] width 88 height 14
